Goal: Navigation & Orientation: Find specific page/section

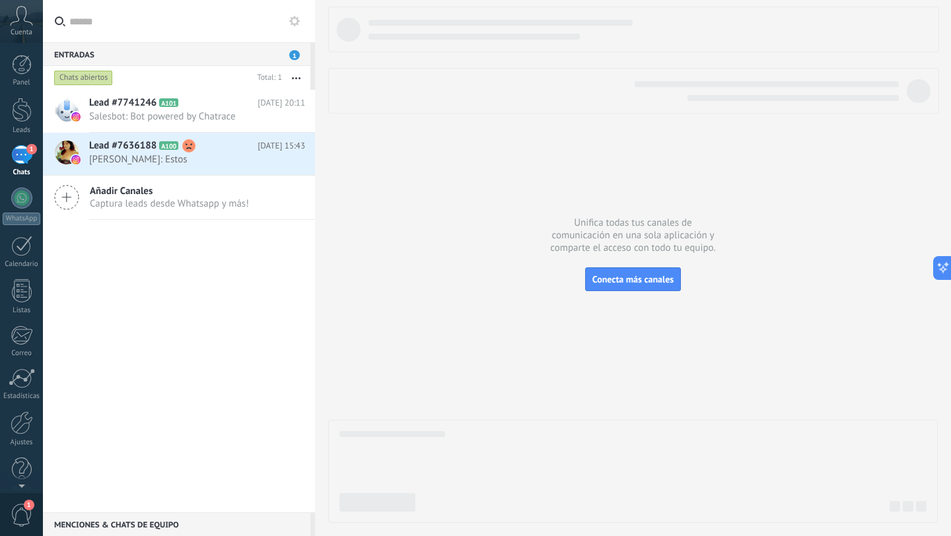
click at [29, 28] on span "Cuenta" at bounding box center [22, 32] width 22 height 9
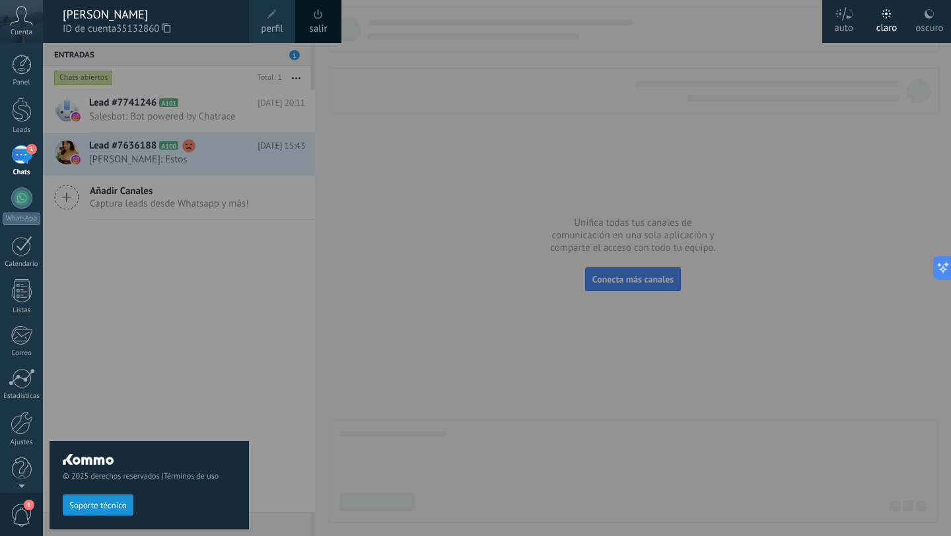
click at [10, 166] on link "1 Chats" at bounding box center [21, 161] width 43 height 32
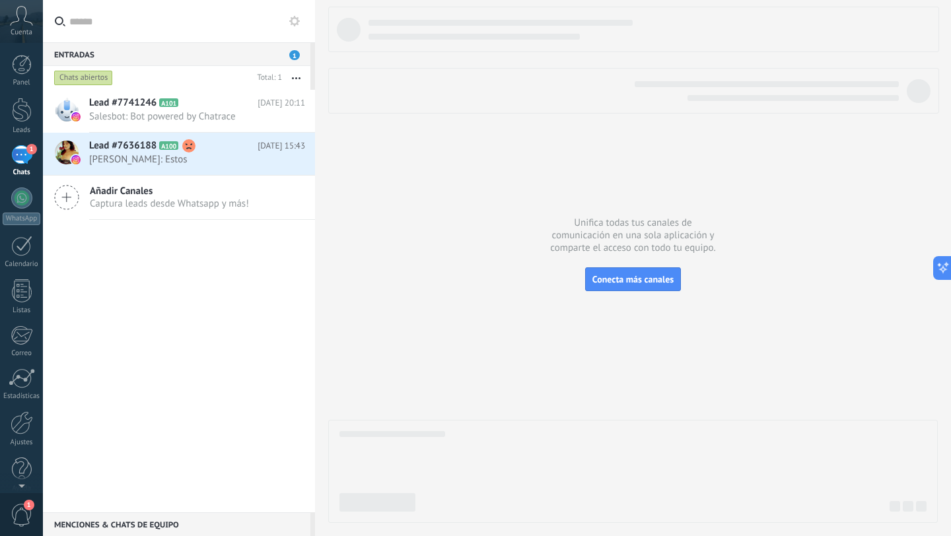
click at [20, 21] on icon at bounding box center [21, 16] width 23 height 20
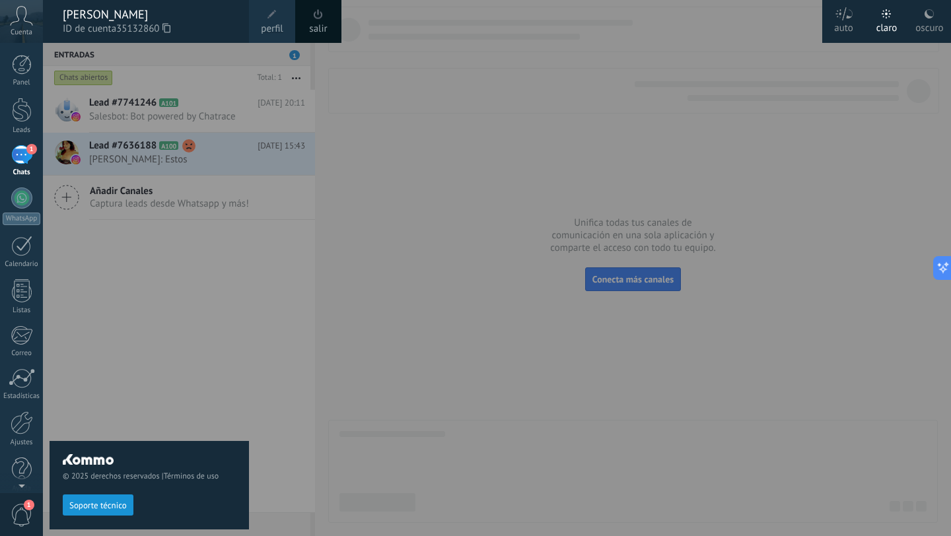
click at [12, 166] on link "1 Chats" at bounding box center [21, 161] width 43 height 32
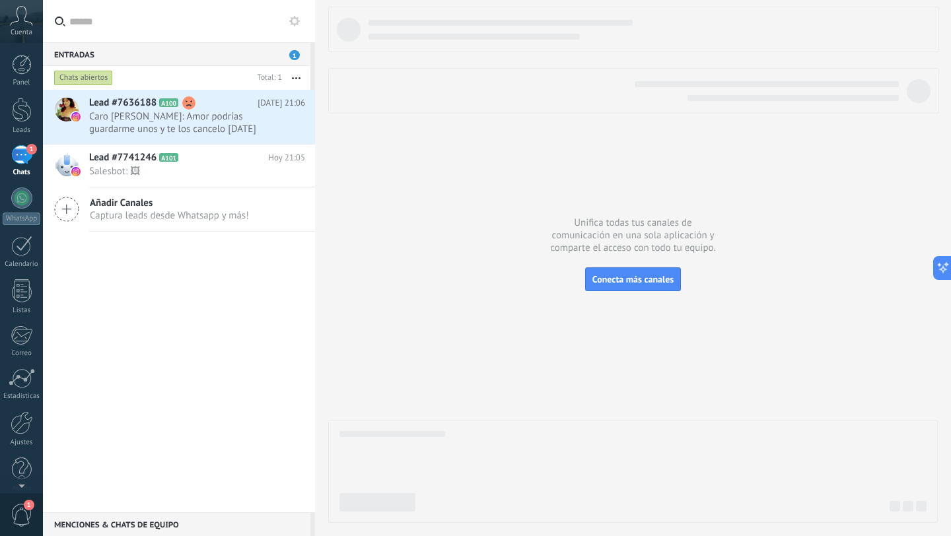
click at [31, 154] on div "1" at bounding box center [21, 154] width 21 height 19
click at [27, 113] on div at bounding box center [22, 110] width 20 height 24
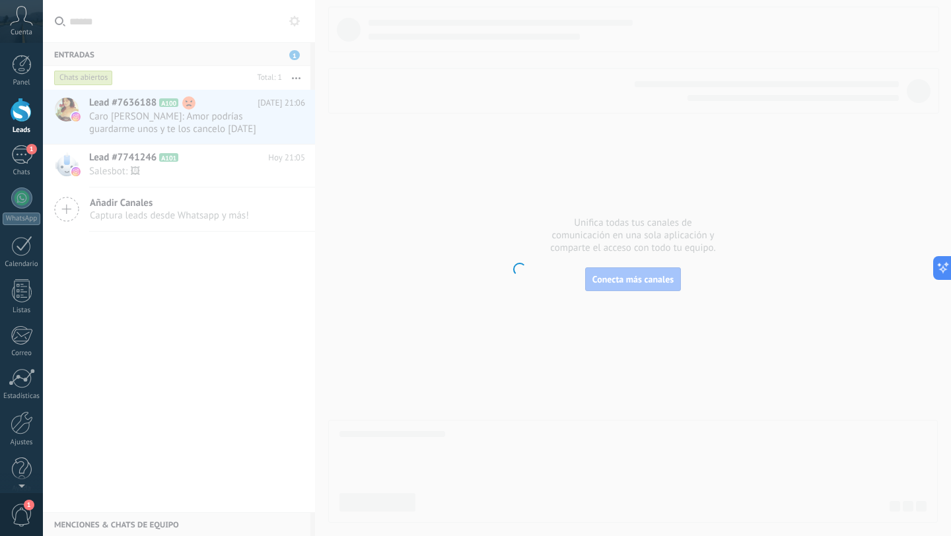
click at [22, 34] on span "Cuenta" at bounding box center [22, 32] width 22 height 9
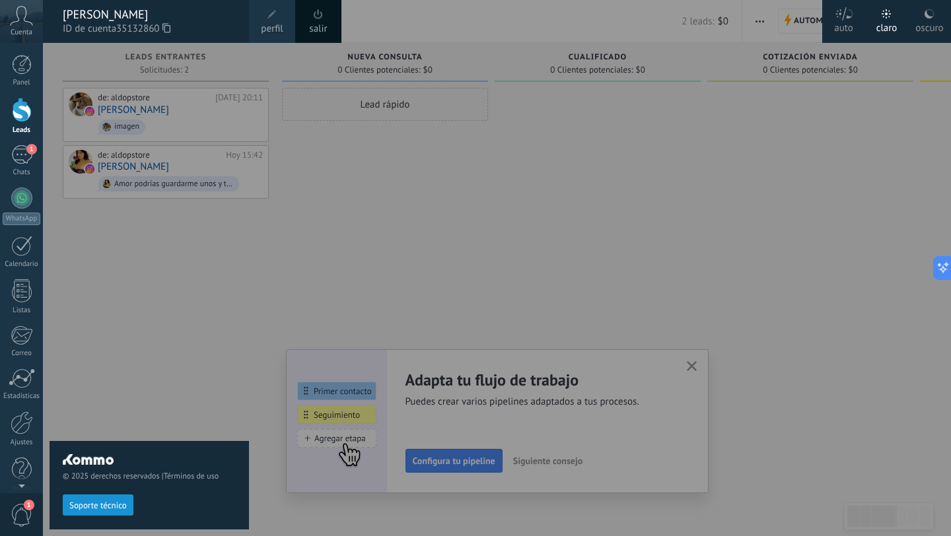
click at [343, 303] on div at bounding box center [518, 268] width 951 height 536
